Goal: Find specific page/section: Find specific page/section

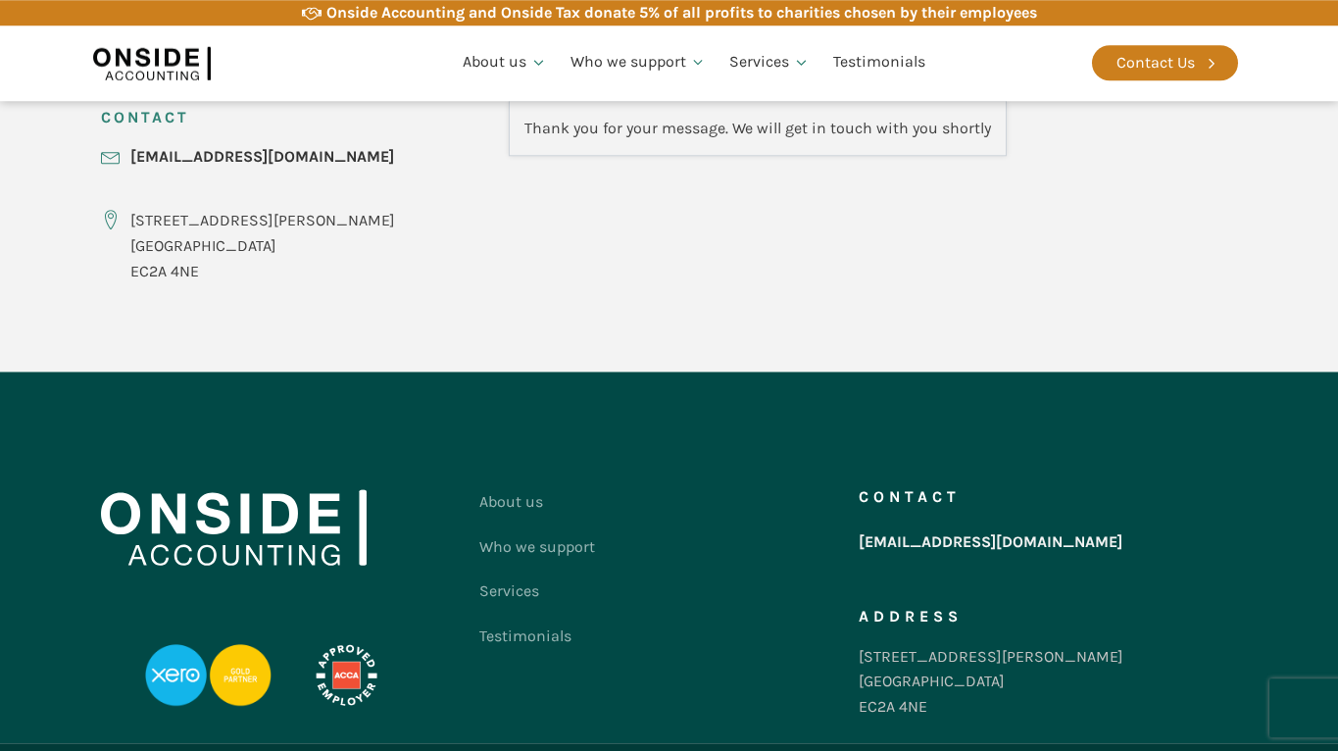
scroll to position [861, 0]
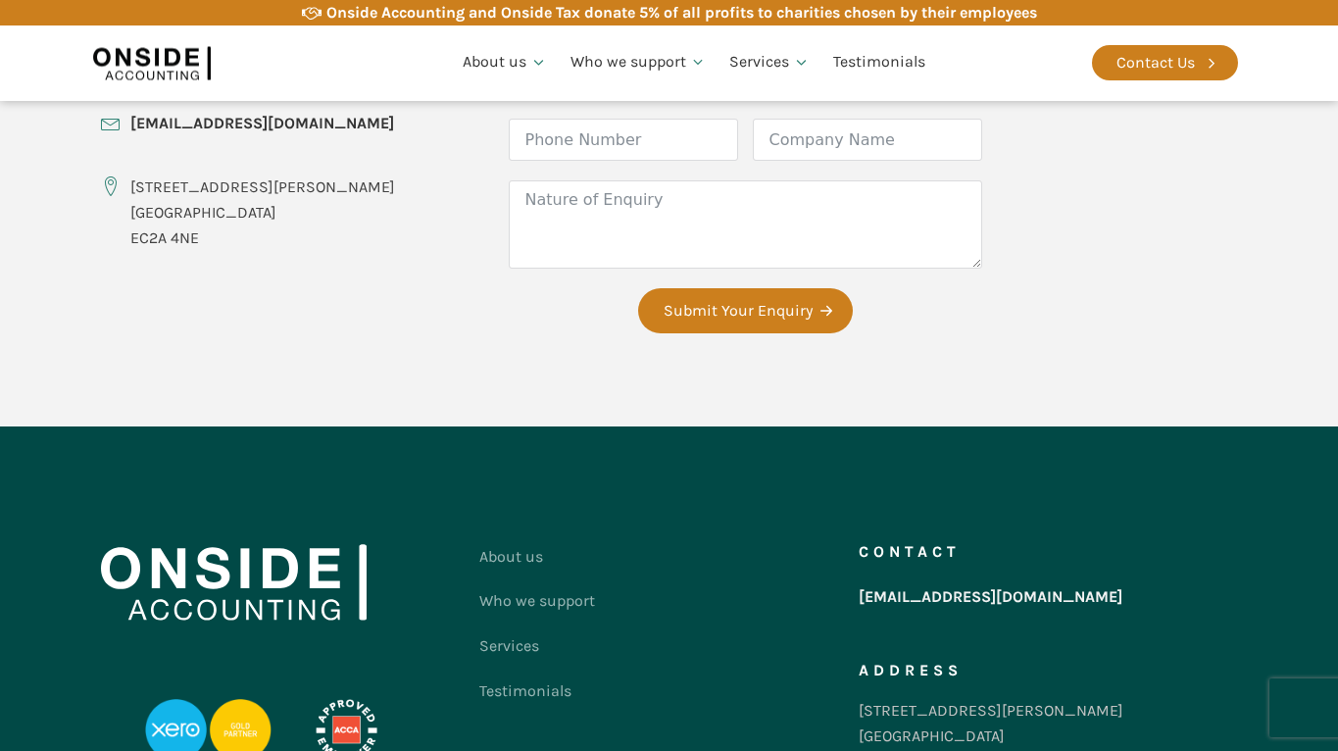
scroll to position [954, 0]
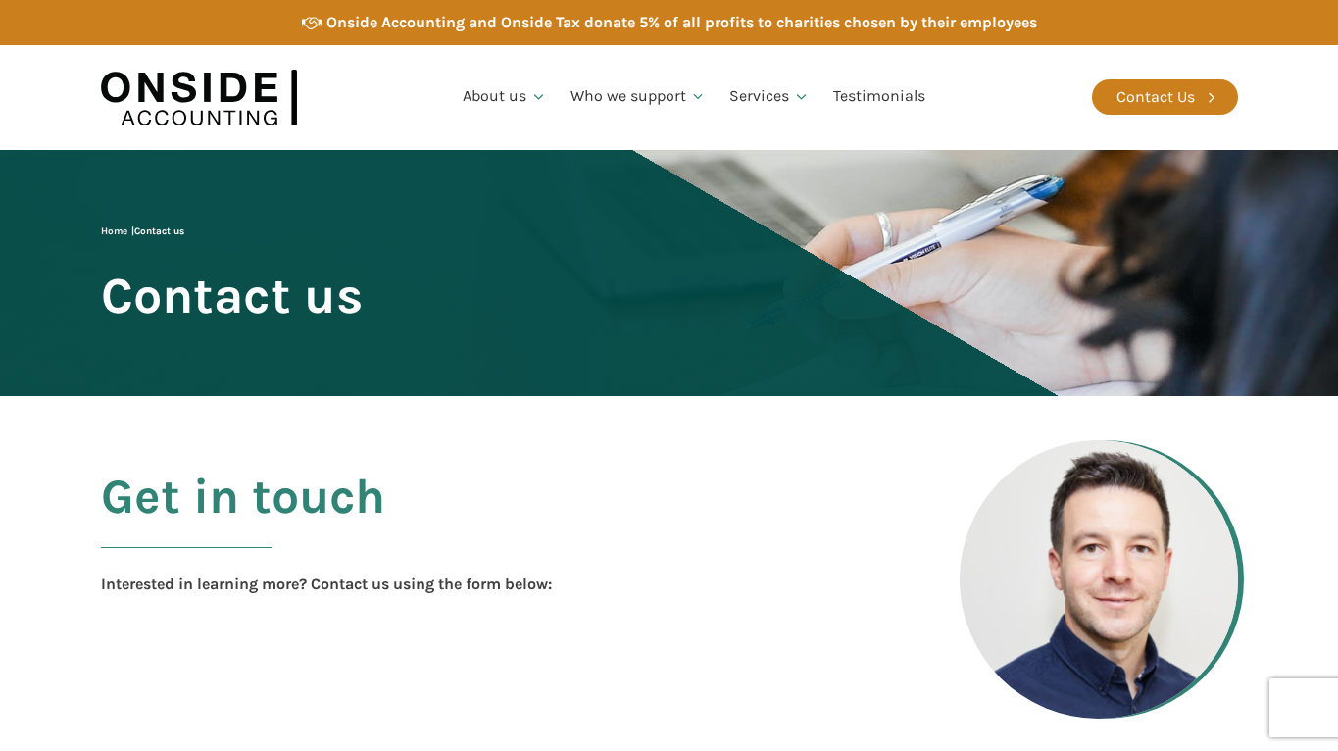
scroll to position [954, 0]
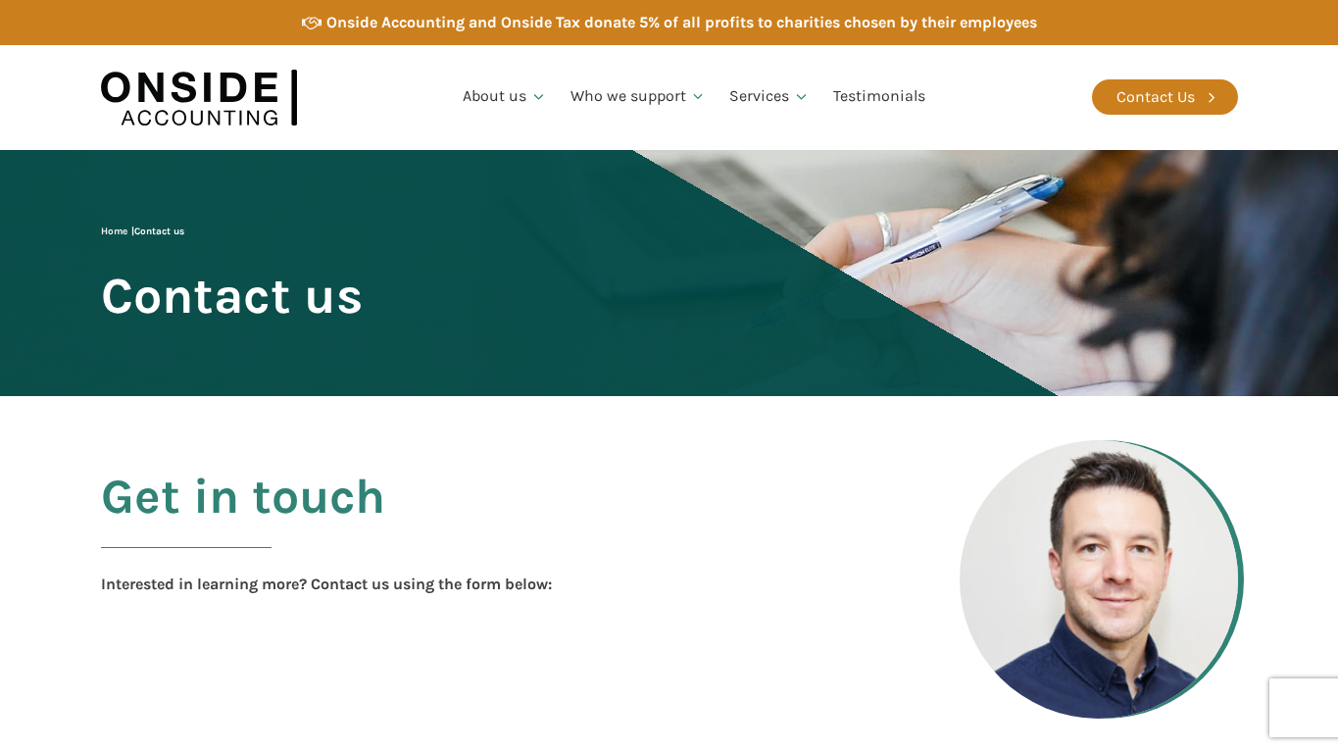
scroll to position [954, 0]
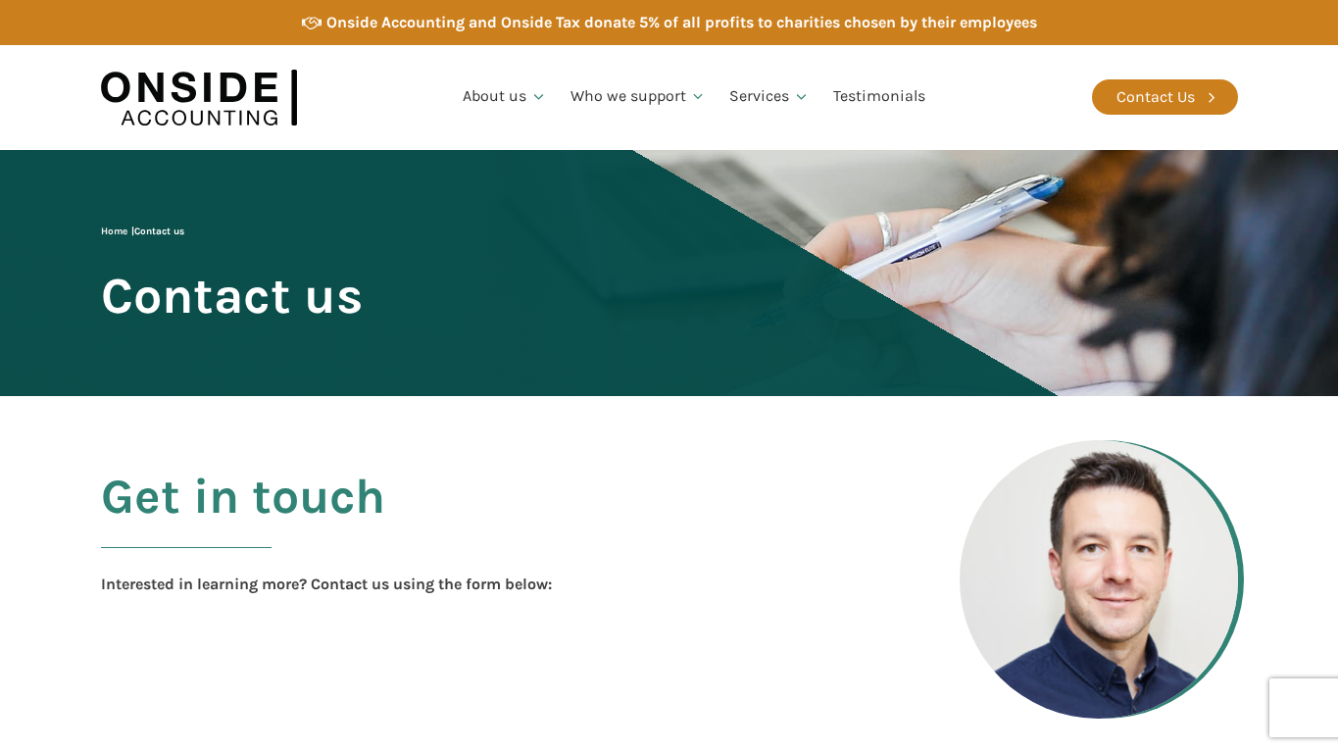
scroll to position [954, 0]
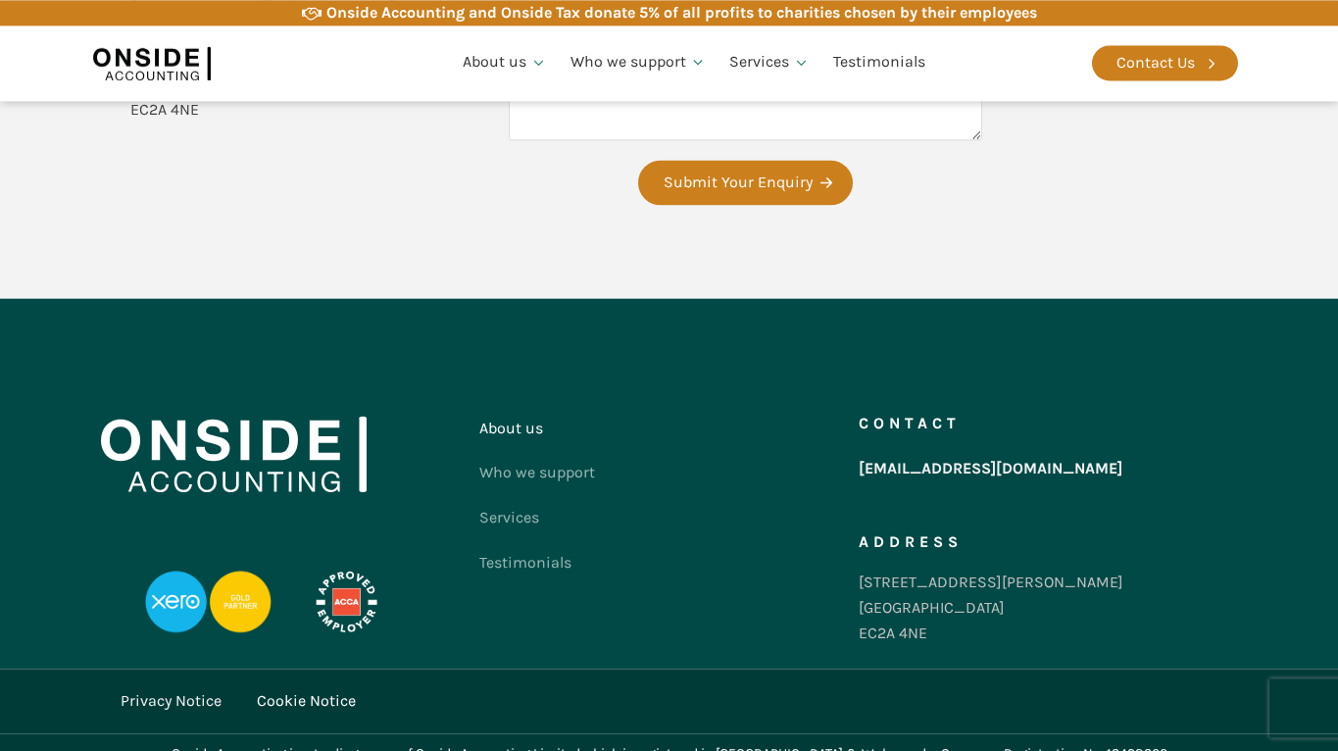
scroll to position [1017, 0]
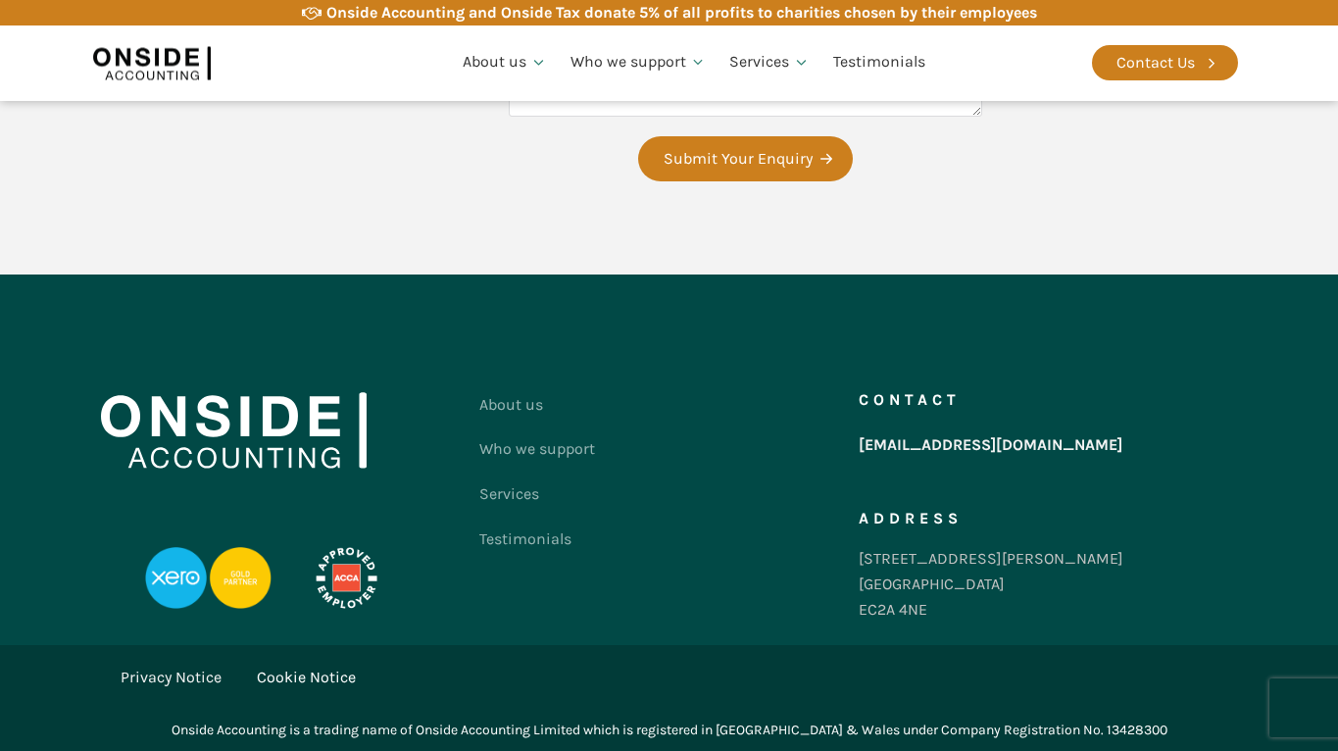
click at [318, 672] on link "Cookie Notice" at bounding box center [306, 676] width 99 height 25
click at [165, 678] on link "Privacy Notice" at bounding box center [171, 676] width 101 height 25
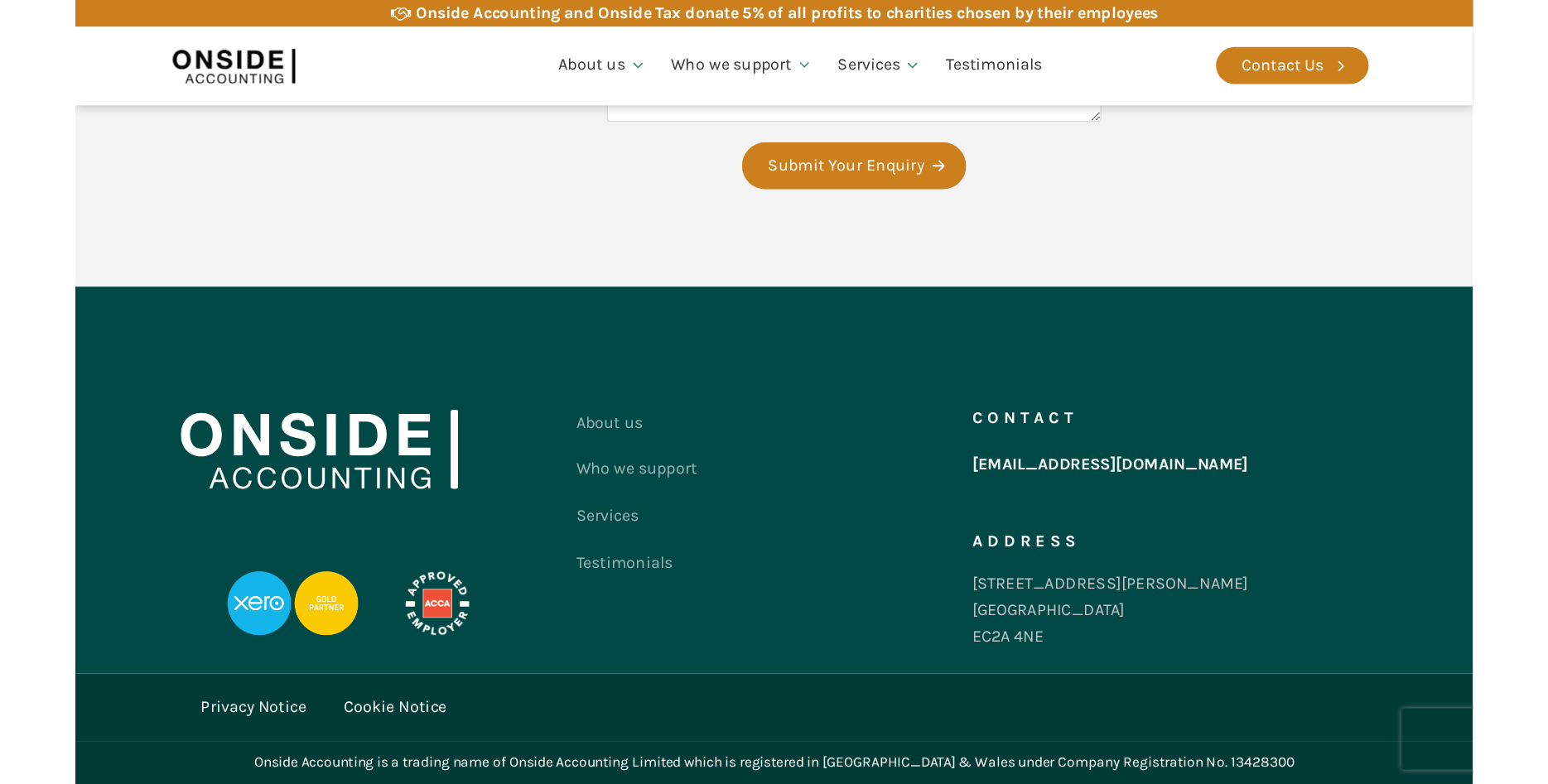
scroll to position [710, 0]
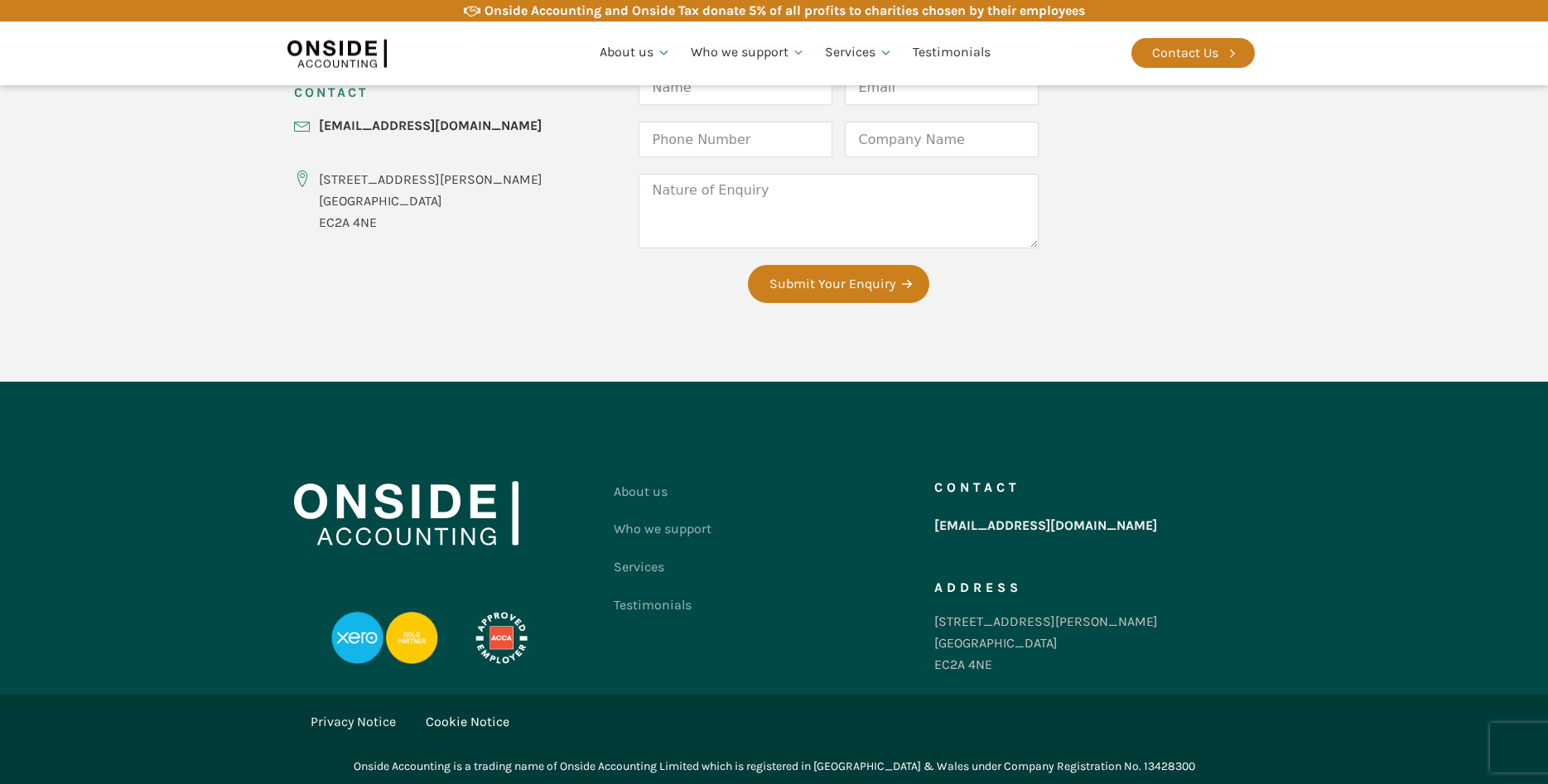
click at [367, 634] on link "Privacy Notice" at bounding box center [353, 721] width 85 height 21
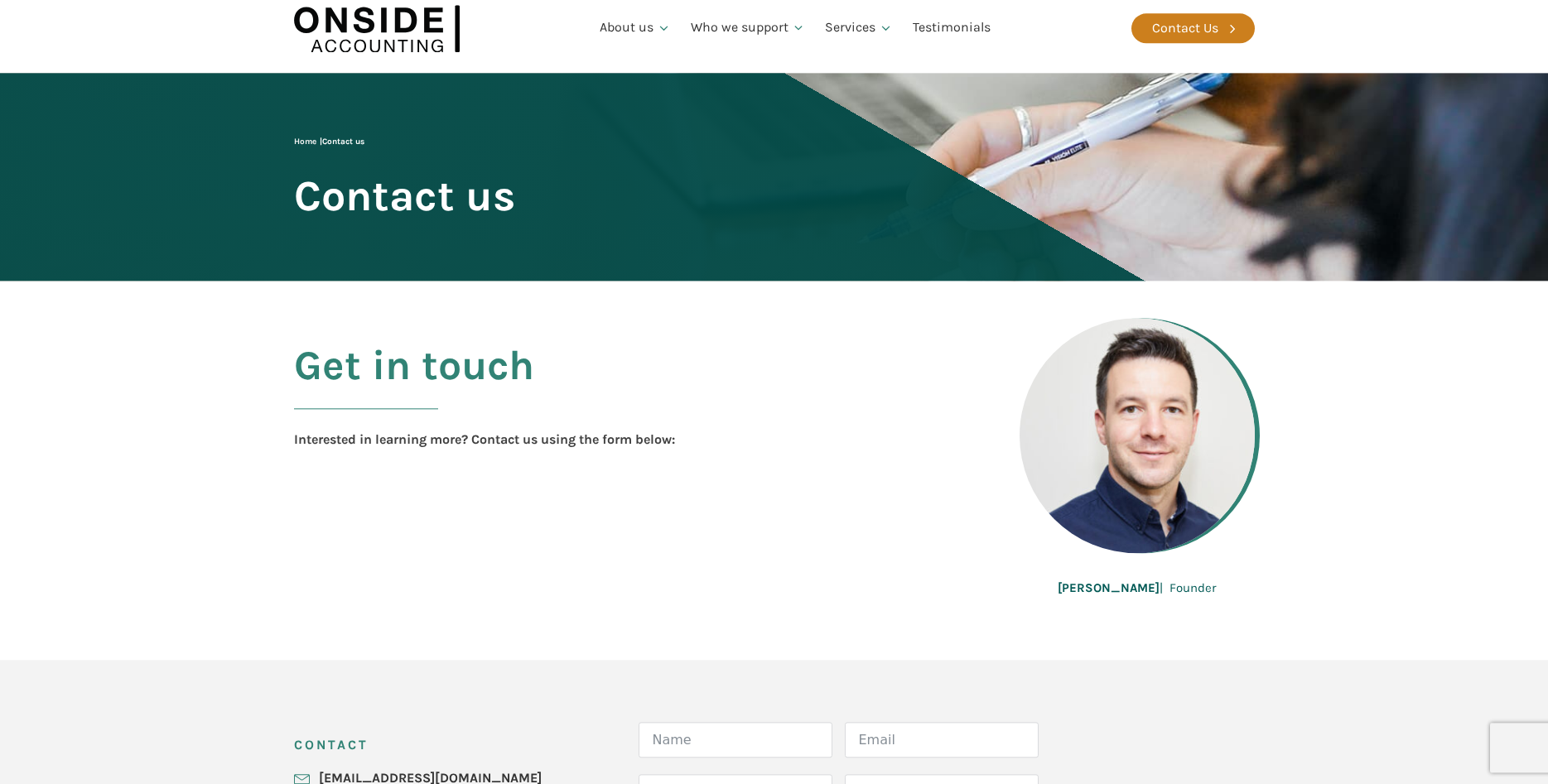
scroll to position [0, 0]
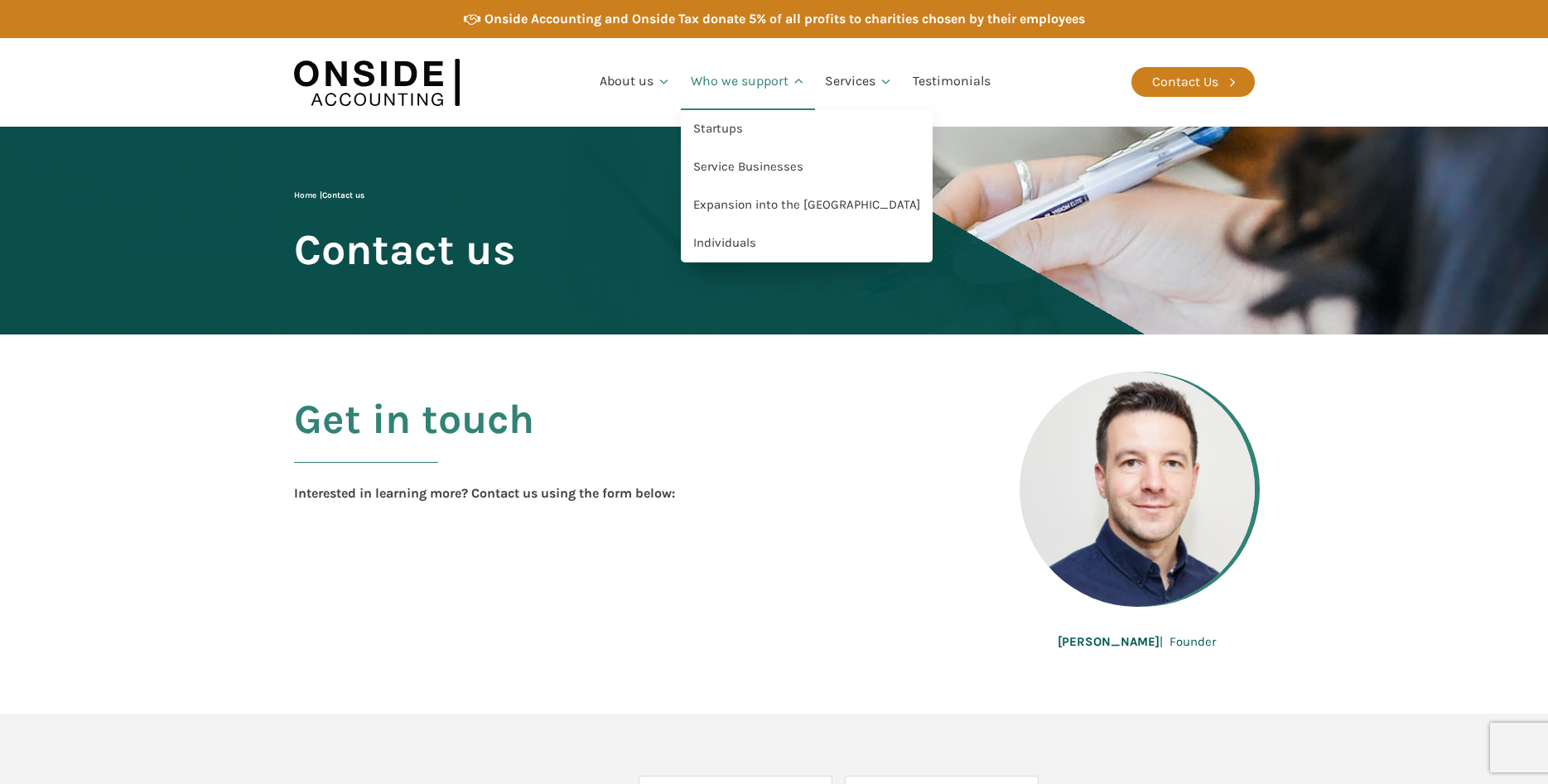
click at [719, 84] on link "Who we support" at bounding box center [749, 82] width 135 height 57
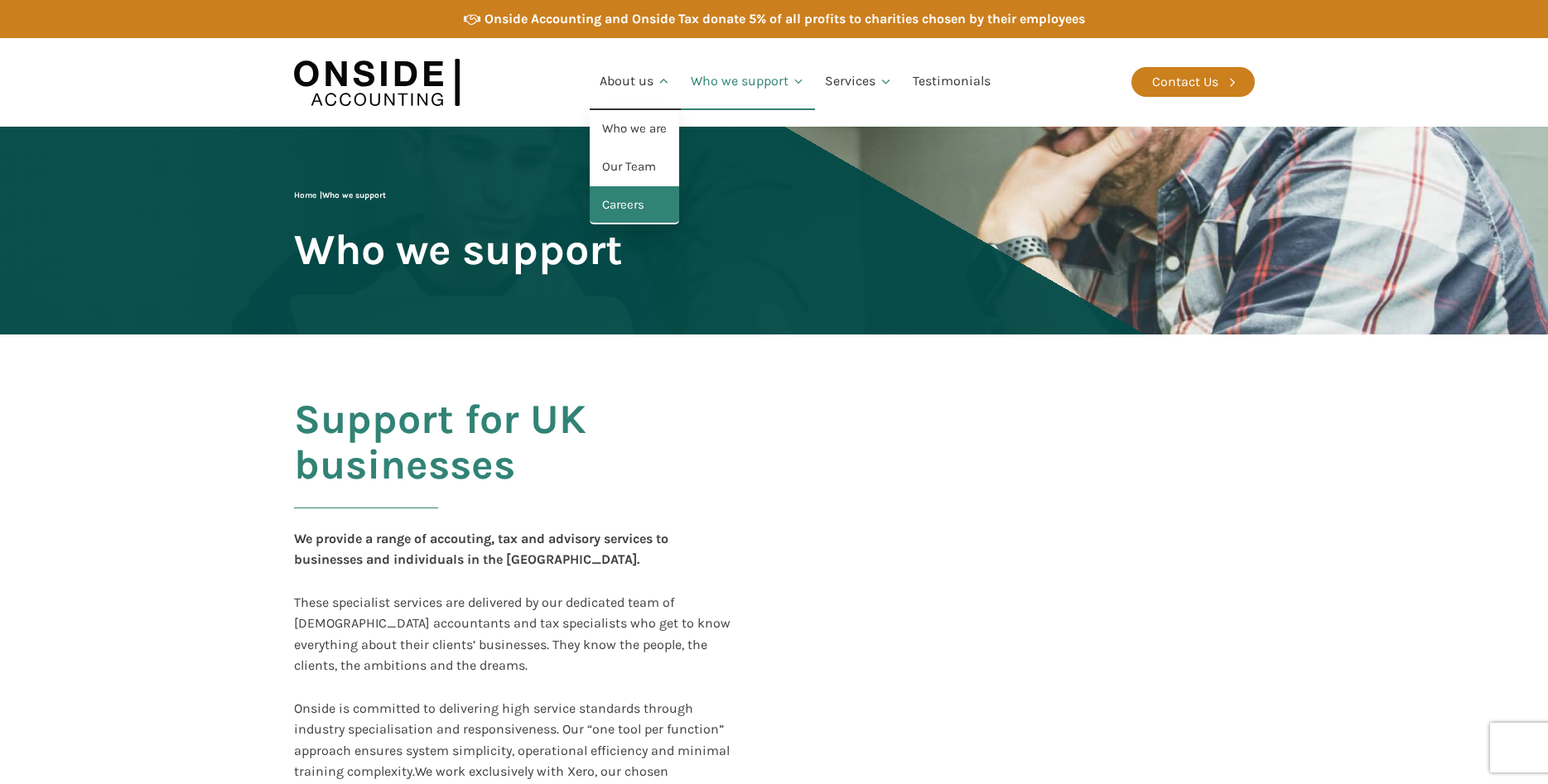
click at [609, 212] on link "Careers" at bounding box center [635, 205] width 90 height 38
